Goal: Task Accomplishment & Management: Use online tool/utility

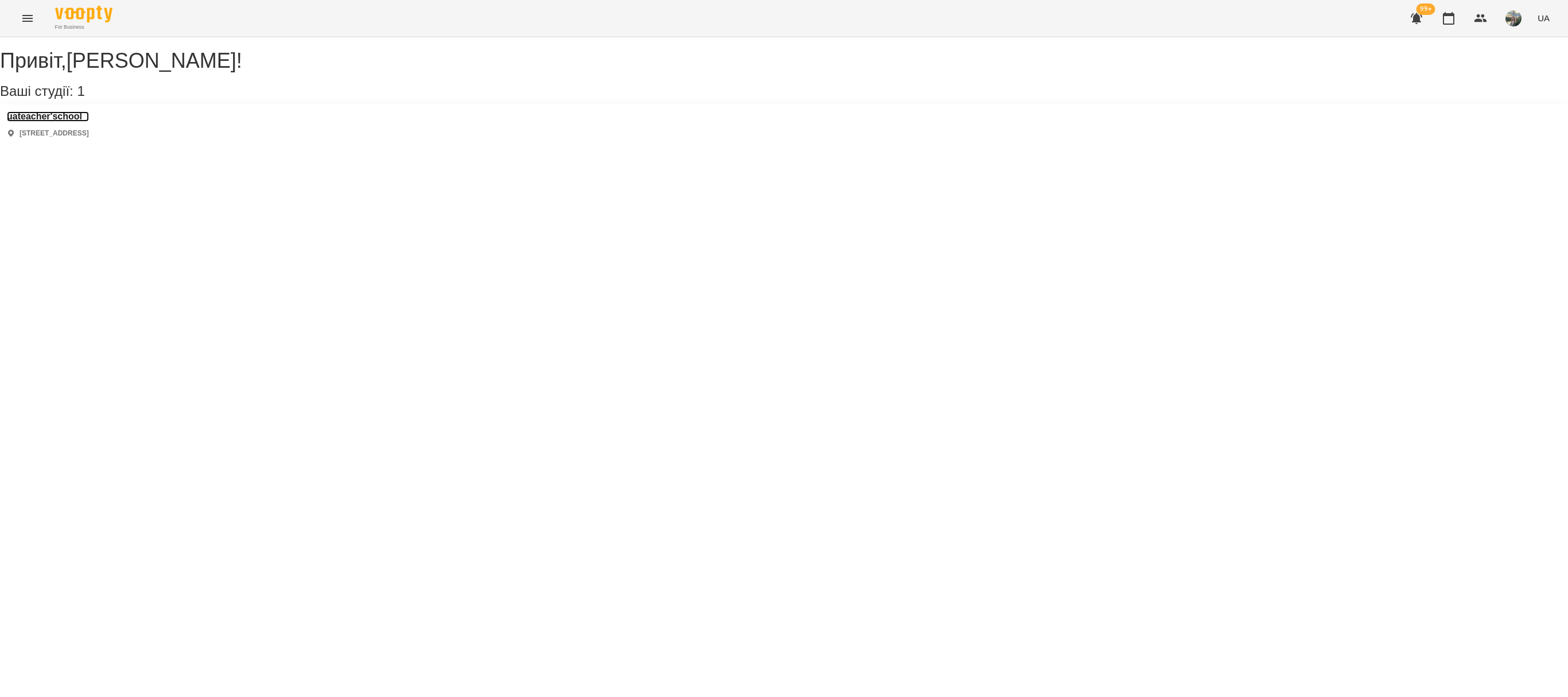
click at [30, 121] on h3 "uateacher'school" at bounding box center [48, 117] width 82 height 10
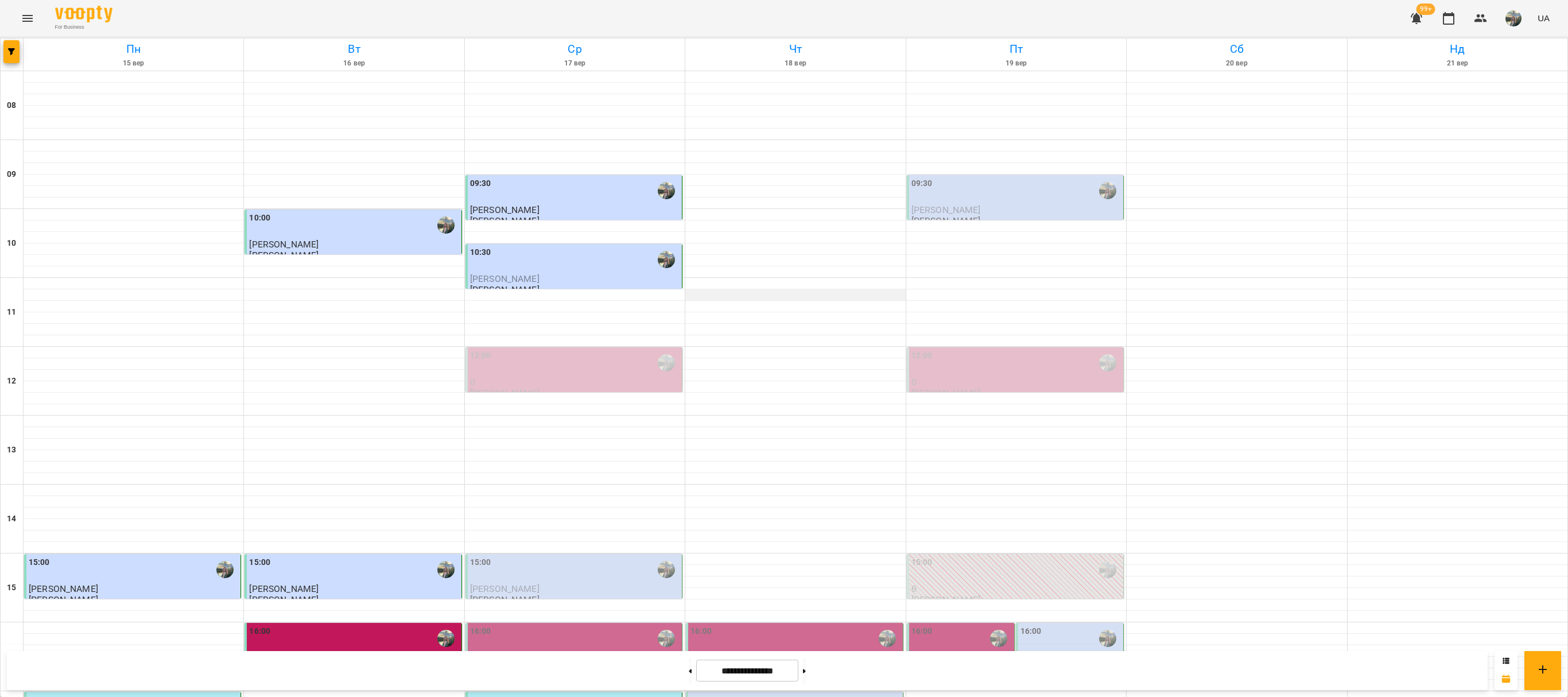
scroll to position [115, 0]
click at [541, 625] on div "16:00" at bounding box center [575, 638] width 210 height 27
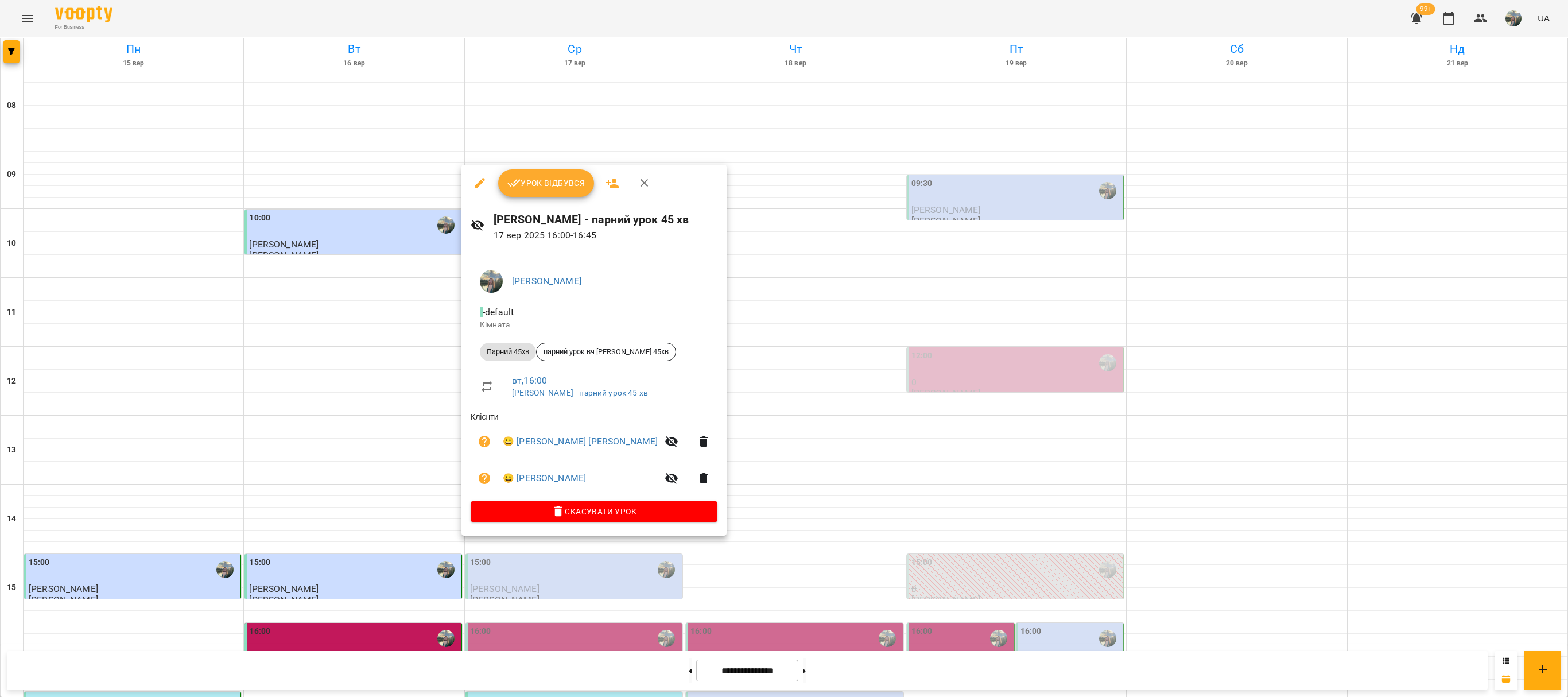
click at [641, 179] on icon "button" at bounding box center [644, 182] width 14 height 14
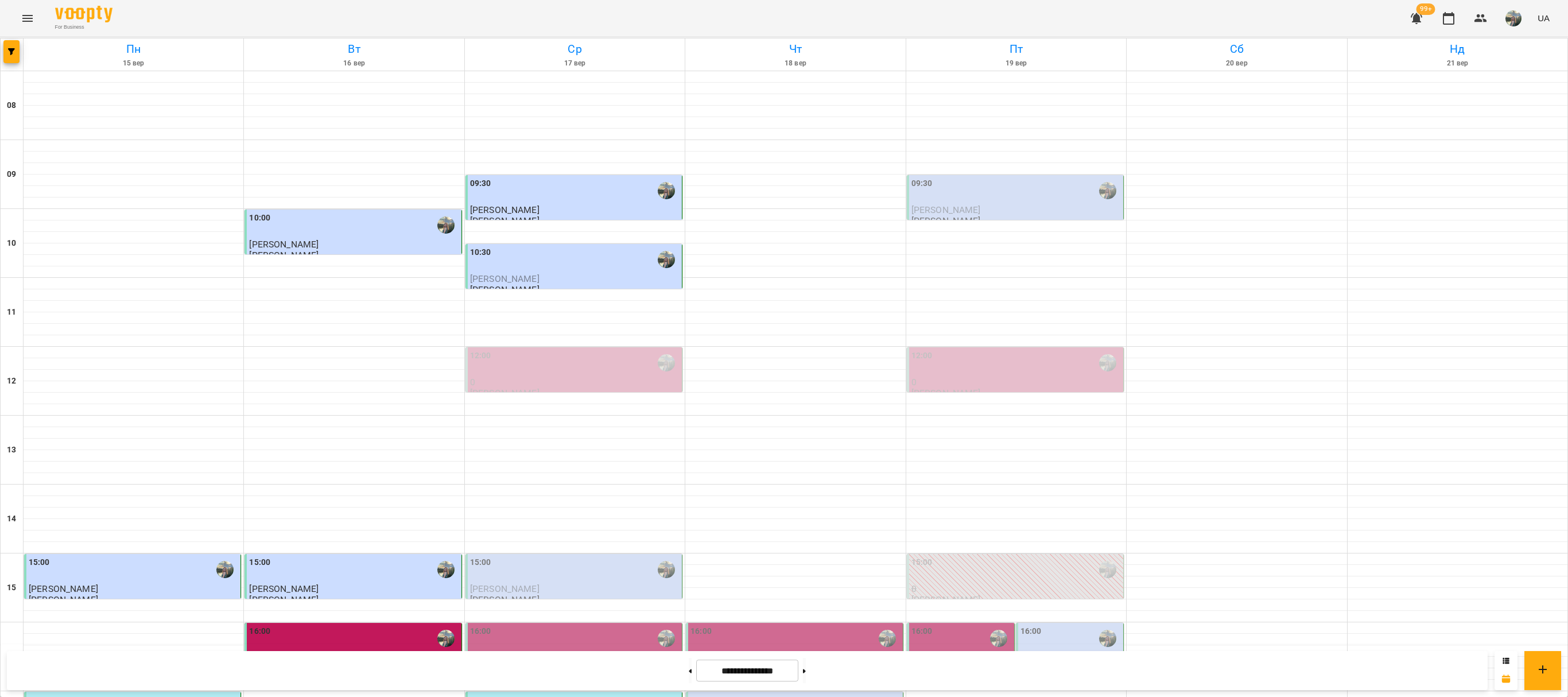
scroll to position [344, 0]
click at [1525, 14] on button "button" at bounding box center [1513, 18] width 30 height 30
click at [1533, 39] on span "[PERSON_NAME]" at bounding box center [1519, 43] width 73 height 14
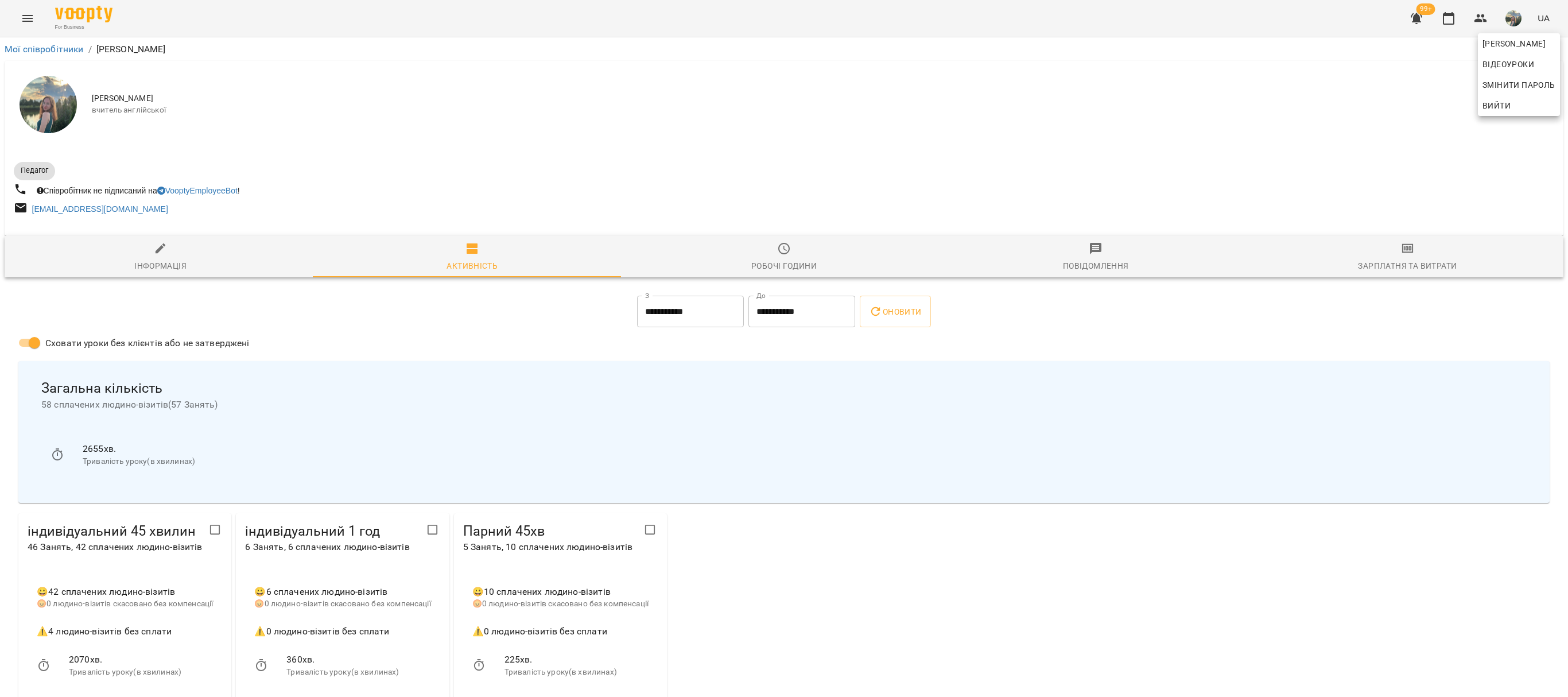
click at [1394, 271] on div at bounding box center [784, 348] width 1568 height 697
click at [1397, 258] on span "Зарплатня та Витрати" at bounding box center [1407, 257] width 298 height 31
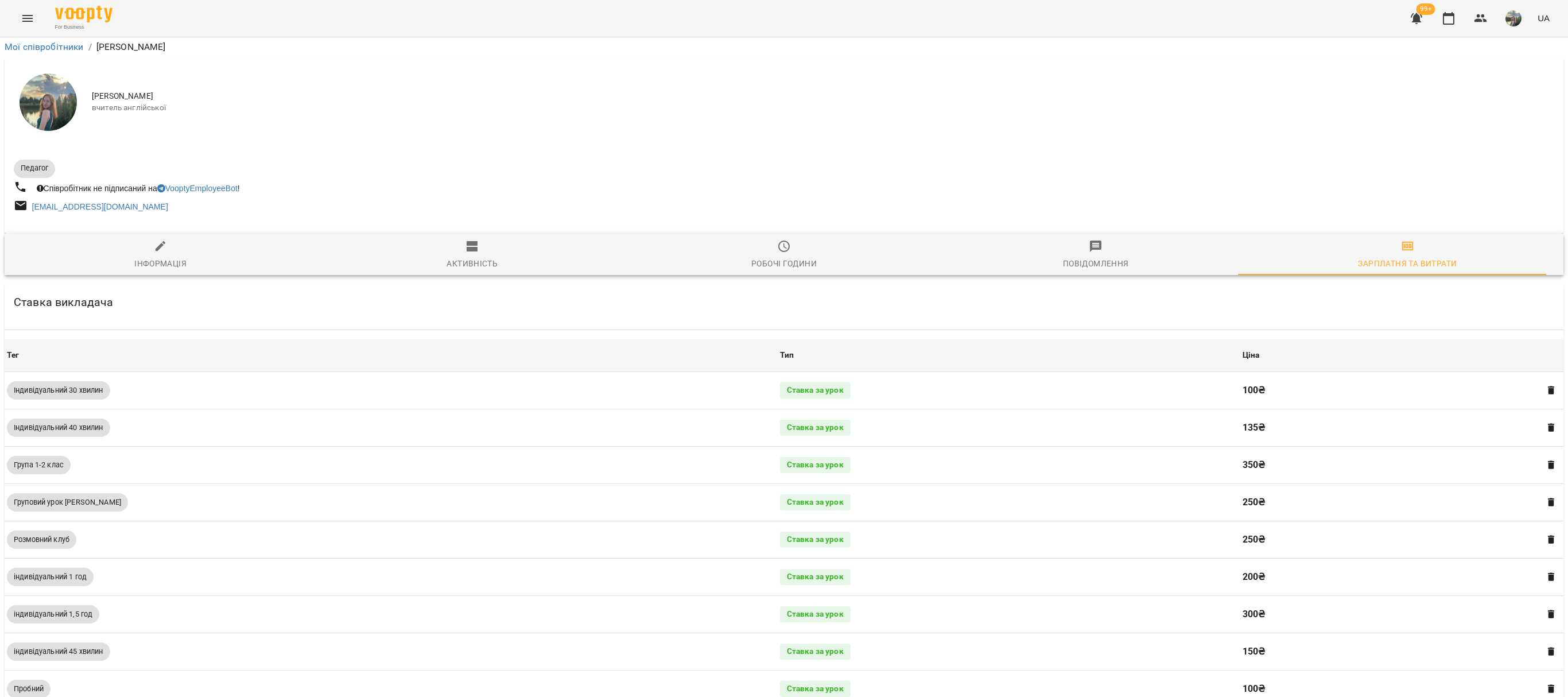
scroll to position [459, 0]
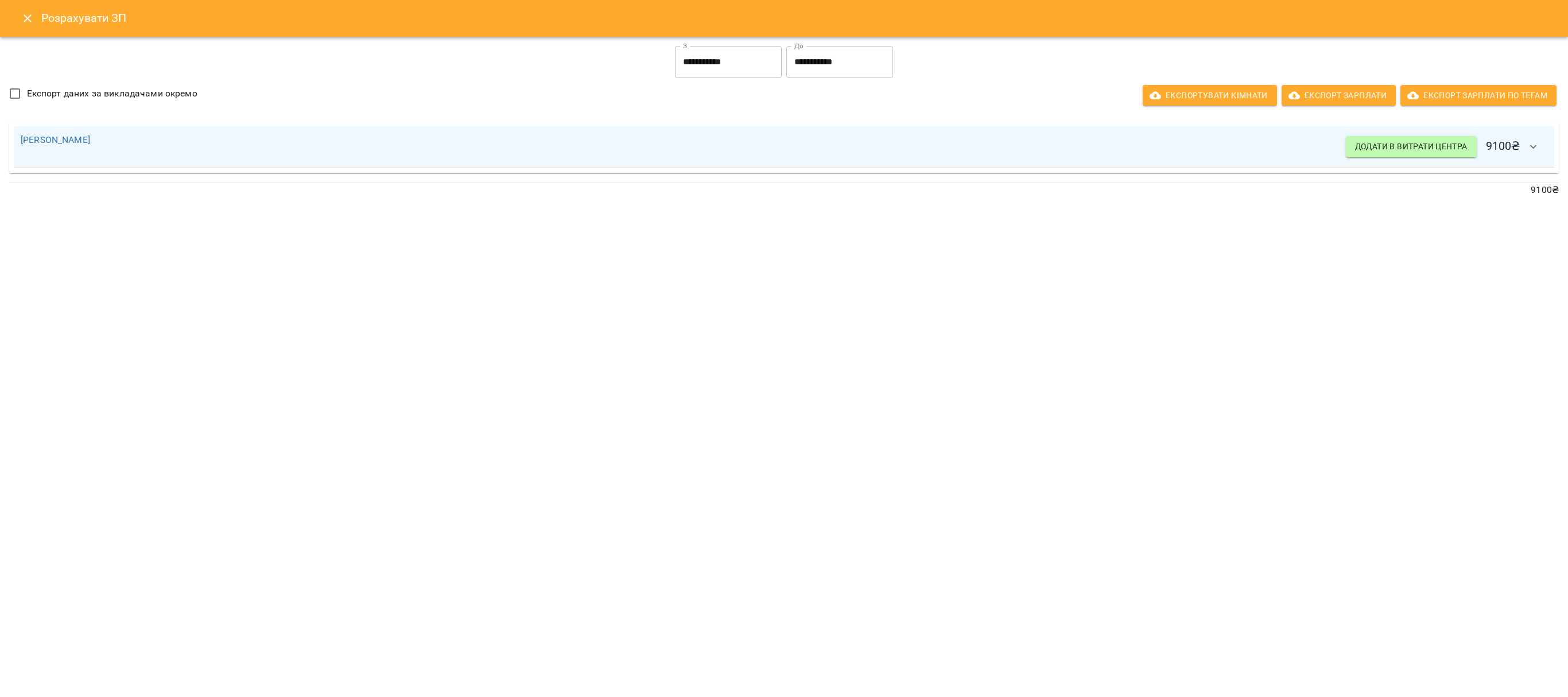
click at [706, 59] on input "**********" at bounding box center [728, 62] width 107 height 32
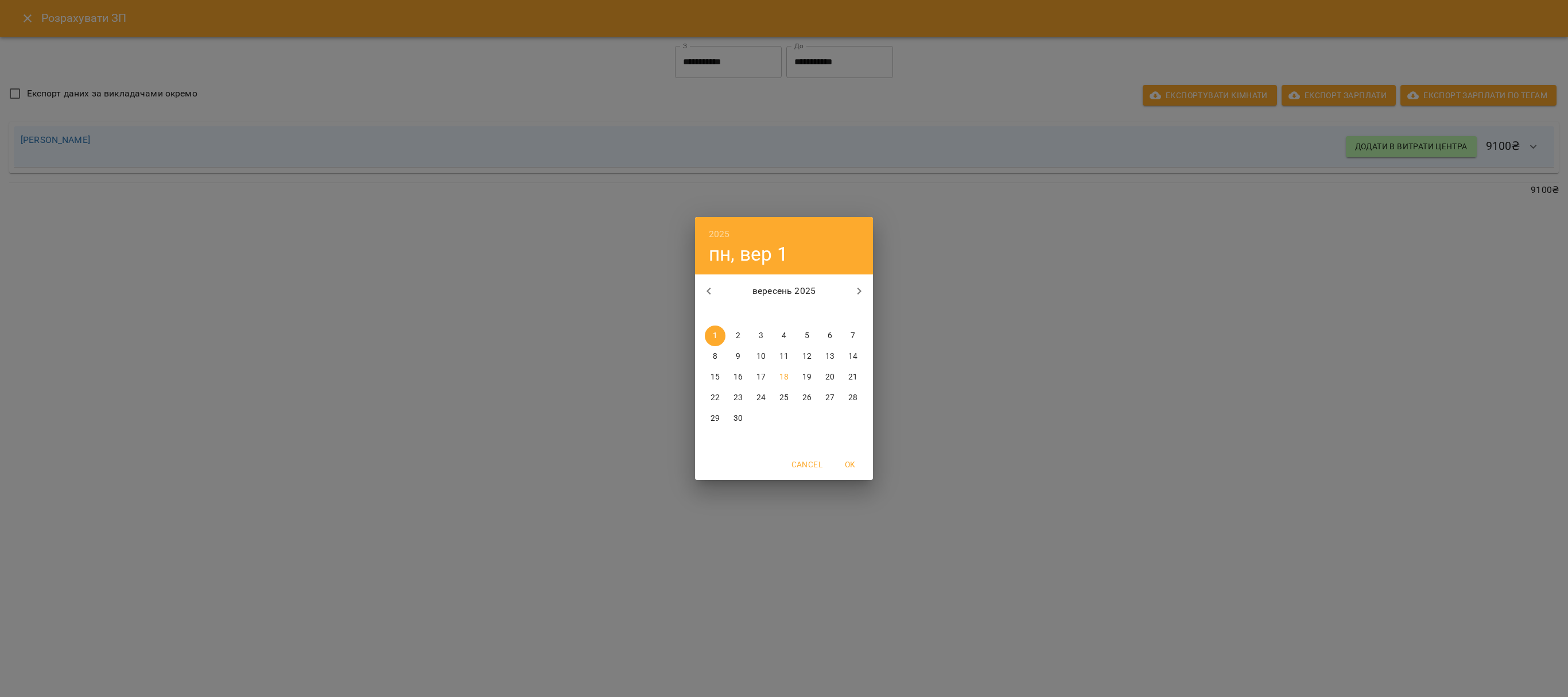
click at [764, 357] on p "10" at bounding box center [760, 356] width 9 height 11
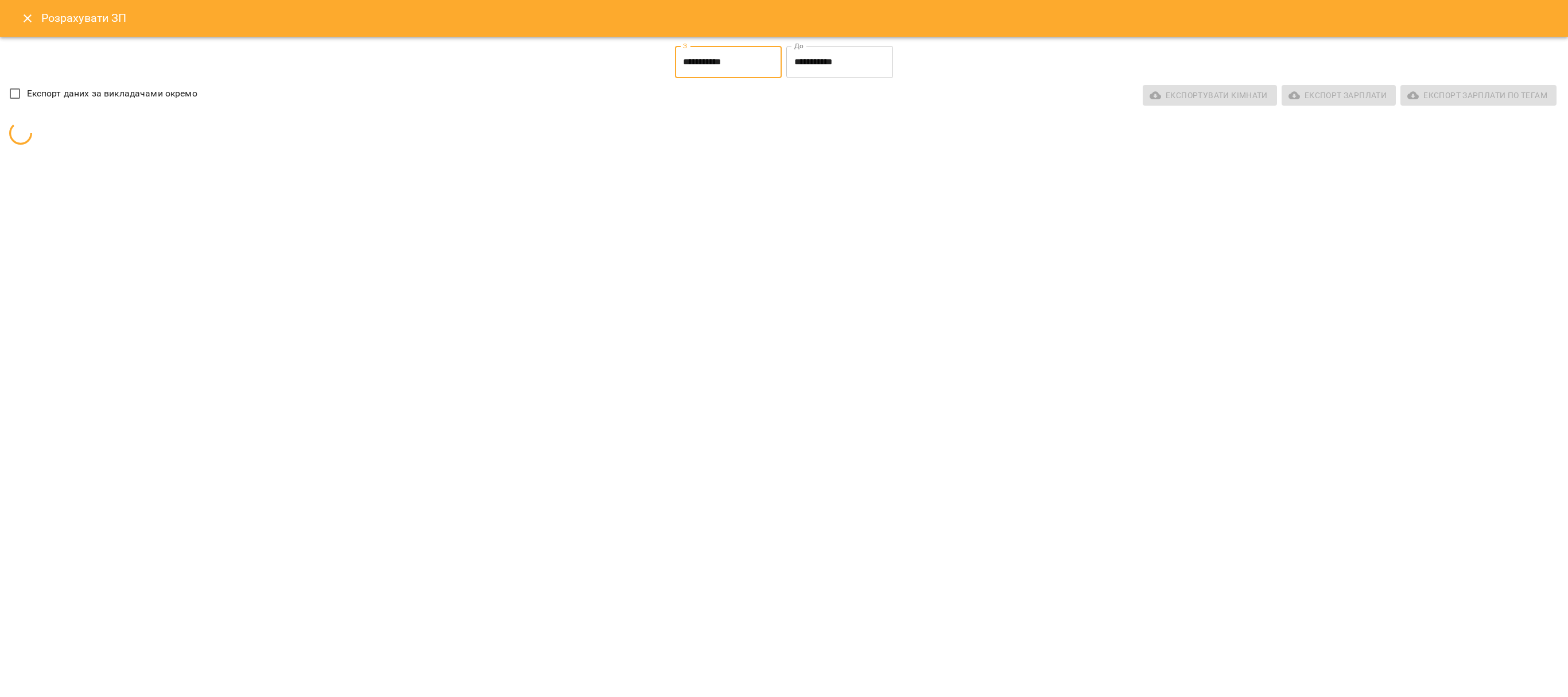
type input "**********"
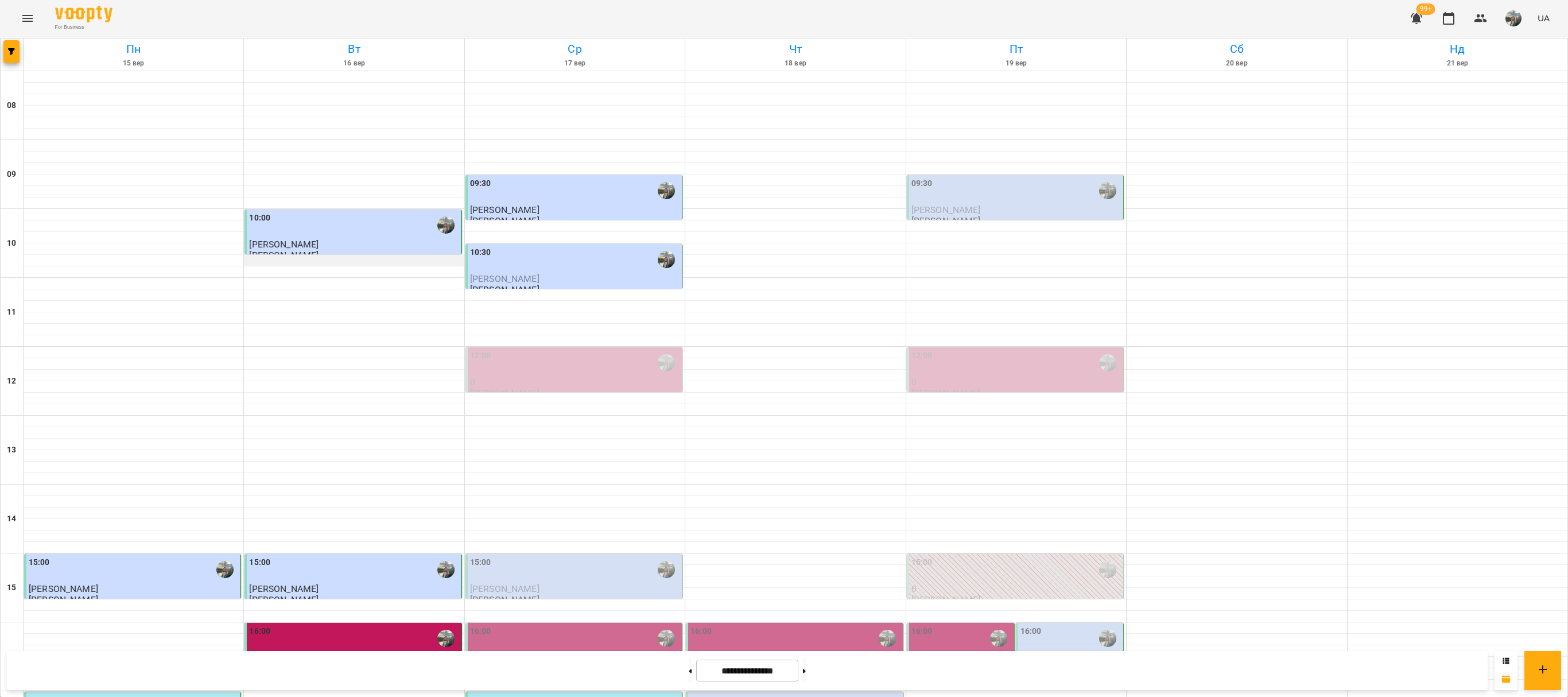
scroll to position [115, 0]
